Goal: Transaction & Acquisition: Purchase product/service

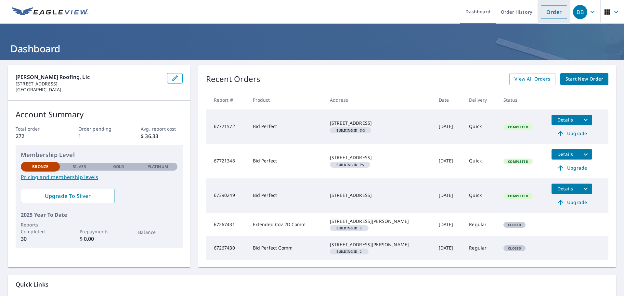
click at [547, 10] on link "Order" at bounding box center [553, 12] width 26 height 14
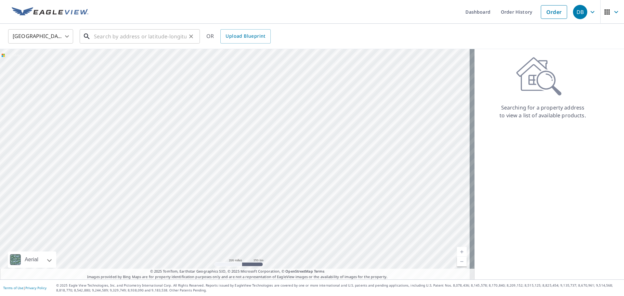
click at [133, 35] on input "text" at bounding box center [140, 36] width 93 height 18
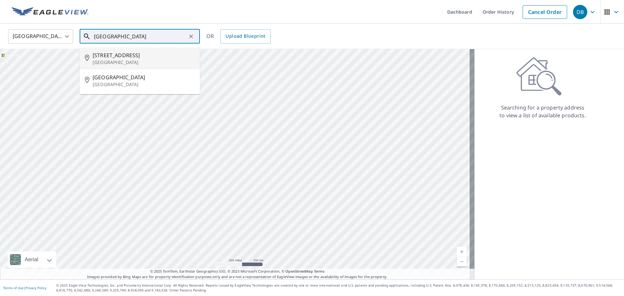
click at [114, 55] on span "[STREET_ADDRESS]" at bounding box center [144, 55] width 102 height 8
type input "[STREET_ADDRESS]"
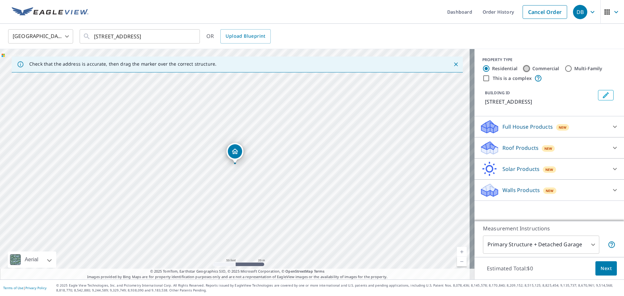
click at [522, 68] on input "Commercial" at bounding box center [526, 69] width 8 height 8
radio input "true"
type input "4"
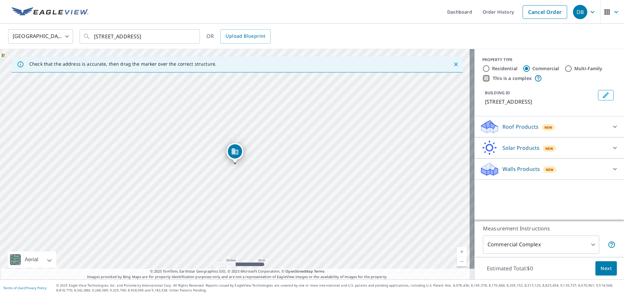
click at [482, 78] on input "This is a complex" at bounding box center [486, 78] width 8 height 8
checkbox input "true"
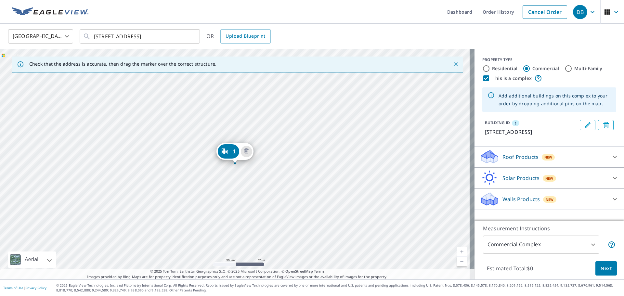
click at [229, 151] on div "1" at bounding box center [227, 151] width 21 height 14
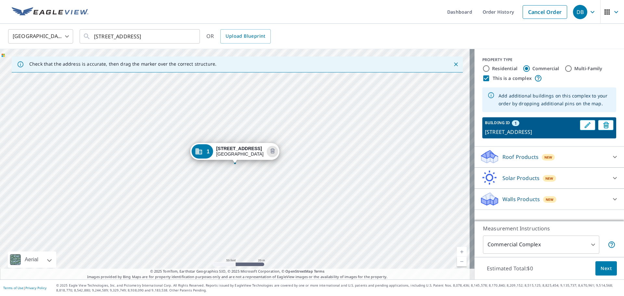
click at [334, 171] on div "1 [STREET_ADDRESS]" at bounding box center [237, 164] width 474 height 230
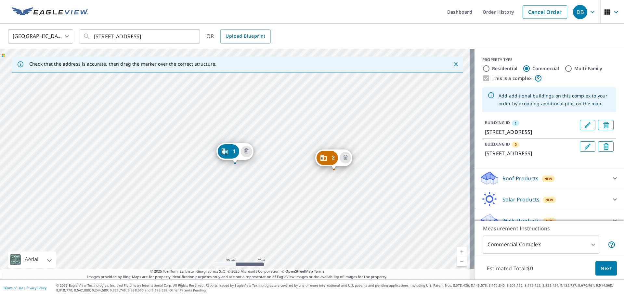
click at [330, 158] on div "2" at bounding box center [326, 158] width 21 height 14
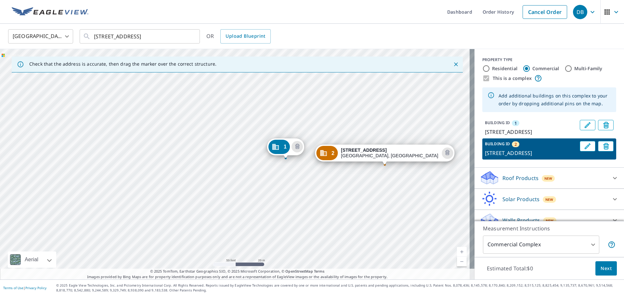
drag, startPoint x: 222, startPoint y: 194, endPoint x: 372, endPoint y: 196, distance: 149.7
click at [372, 196] on div "1 [STREET_ADDRESS] 2 [STREET_ADDRESS]" at bounding box center [237, 164] width 474 height 230
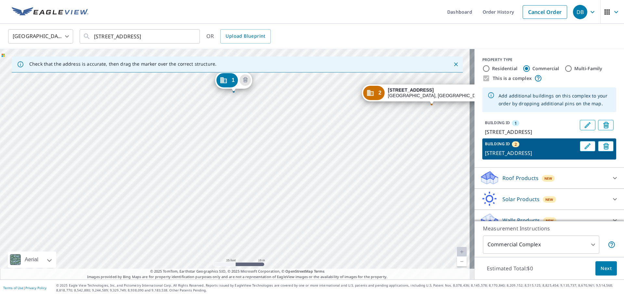
drag, startPoint x: 346, startPoint y: 222, endPoint x: 322, endPoint y: 193, distance: 38.0
click at [322, 193] on div "1 [STREET_ADDRESS] 2 [STREET_ADDRESS]" at bounding box center [237, 164] width 474 height 230
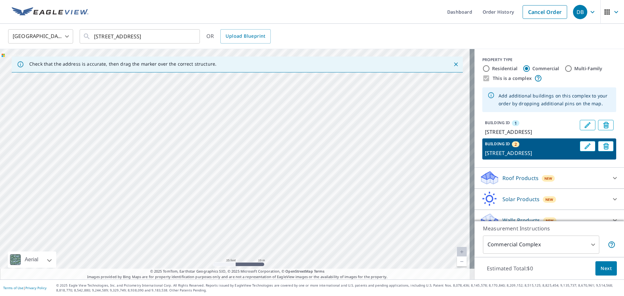
drag, startPoint x: 388, startPoint y: 178, endPoint x: 398, endPoint y: 105, distance: 73.5
click at [398, 105] on div "1 [STREET_ADDRESS] 2 [STREET_ADDRESS]" at bounding box center [237, 164] width 474 height 230
drag, startPoint x: 399, startPoint y: 147, endPoint x: 213, endPoint y: 191, distance: 191.5
click at [213, 191] on div "1 [STREET_ADDRESS] 2 [STREET_ADDRESS]" at bounding box center [237, 164] width 474 height 230
drag, startPoint x: 396, startPoint y: 161, endPoint x: 285, endPoint y: 147, distance: 111.9
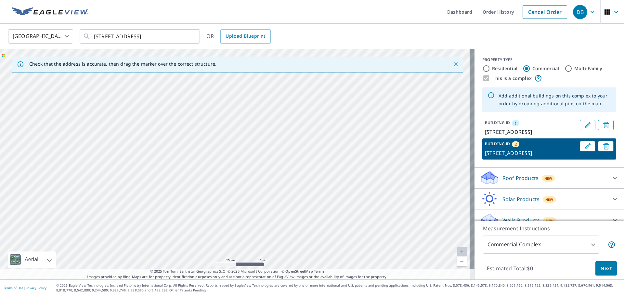
click at [285, 147] on div "1 [STREET_ADDRESS] 2 [STREET_ADDRESS]" at bounding box center [237, 164] width 474 height 230
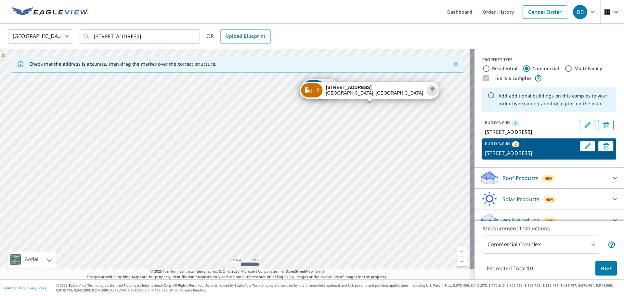
click at [183, 156] on div "1 [STREET_ADDRESS] 2 [STREET_ADDRESS]" at bounding box center [237, 164] width 474 height 230
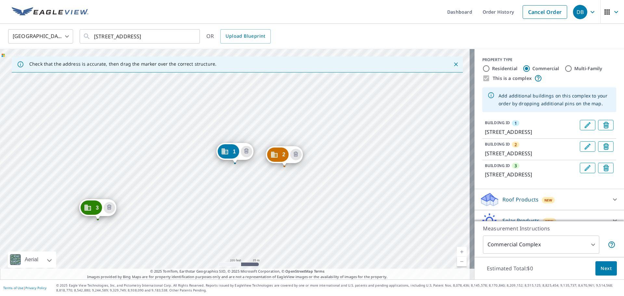
click at [89, 209] on icon "Dropped pin, building 3, Commercial property, 1742 Canton Ave NW Canton, OH 447…" at bounding box center [88, 208] width 8 height 8
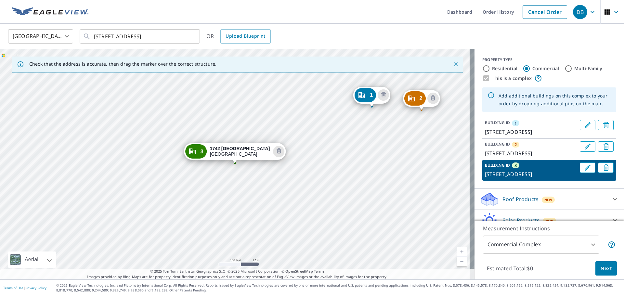
click at [266, 171] on div "1 [STREET_ADDRESS] [GEOGRAPHIC_DATA][STREET_ADDRESS]-1810 [STREET_ADDRESS]" at bounding box center [237, 164] width 474 height 230
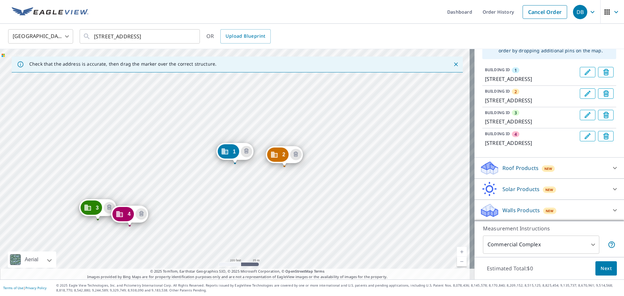
scroll to position [84, 0]
click at [611, 167] on icon at bounding box center [615, 168] width 8 height 8
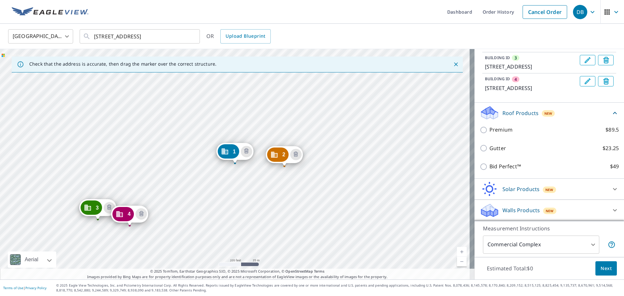
scroll to position [139, 0]
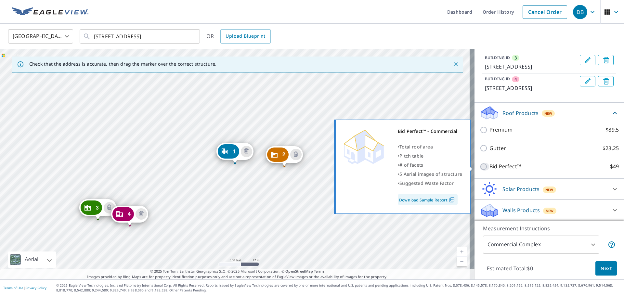
click at [479, 166] on input "Bid Perfect™ $49" at bounding box center [484, 167] width 10 height 8
checkbox input "true"
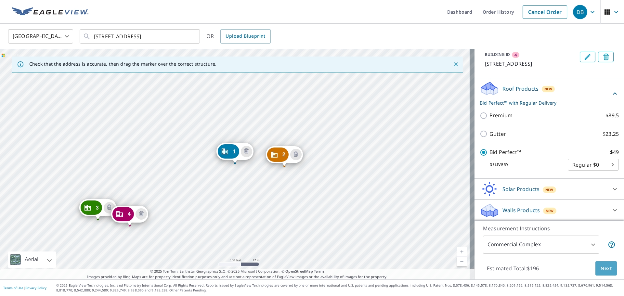
click at [603, 268] on span "Next" at bounding box center [605, 268] width 11 height 8
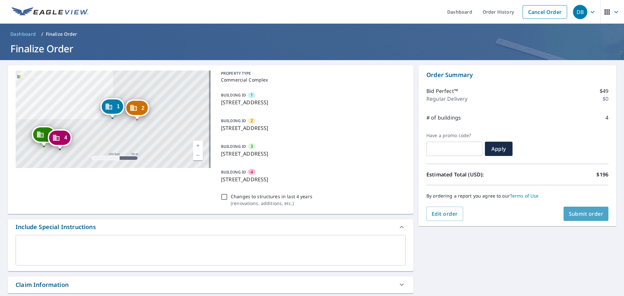
click at [577, 213] on span "Submit order" at bounding box center [585, 213] width 35 height 7
